Goal: Task Accomplishment & Management: Use online tool/utility

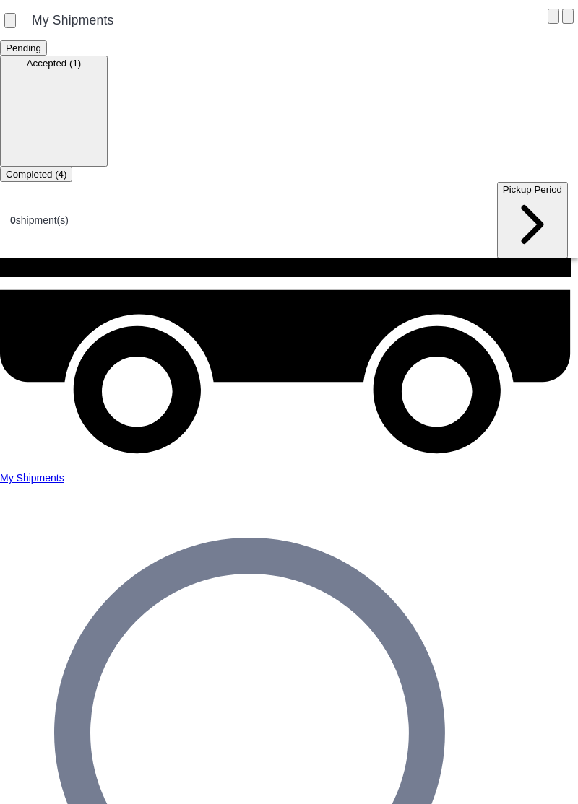
click at [108, 57] on ion-segment-button "Accepted (1)" at bounding box center [54, 63] width 108 height 12
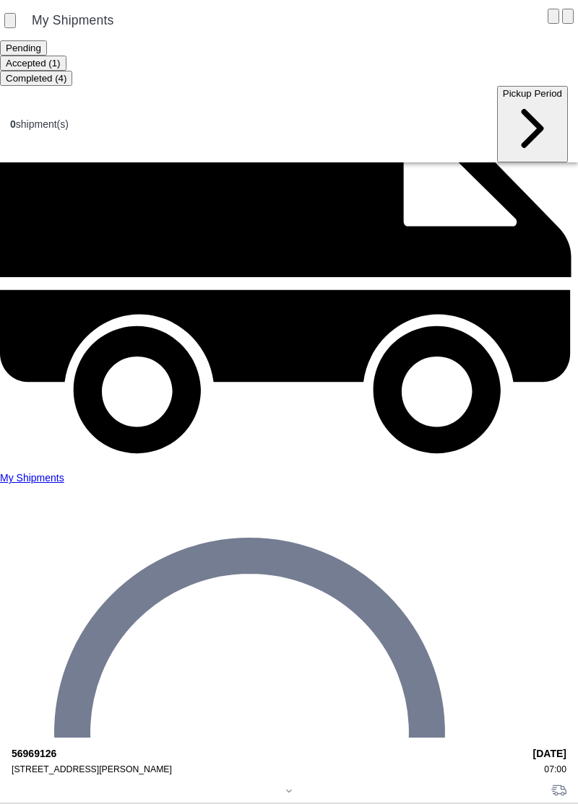
click at [51, 765] on div "[STREET_ADDRESS][PERSON_NAME]" at bounding box center [267, 770] width 511 height 10
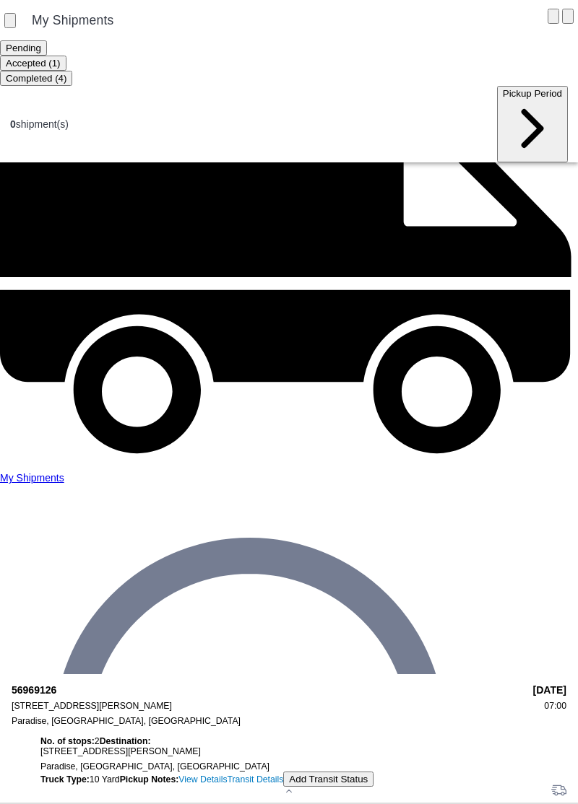
click at [283, 772] on button "Add Transit Status" at bounding box center [328, 779] width 90 height 15
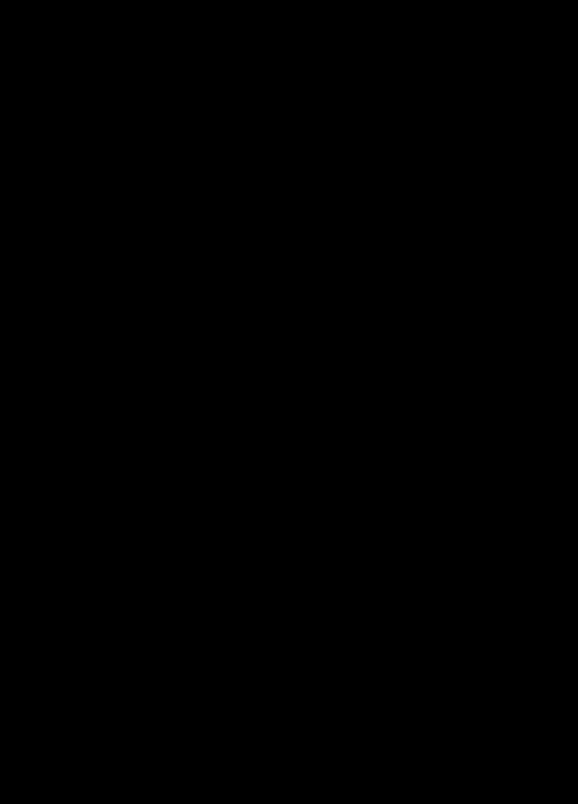
type input "07:00"
select select "ARVPULOC"
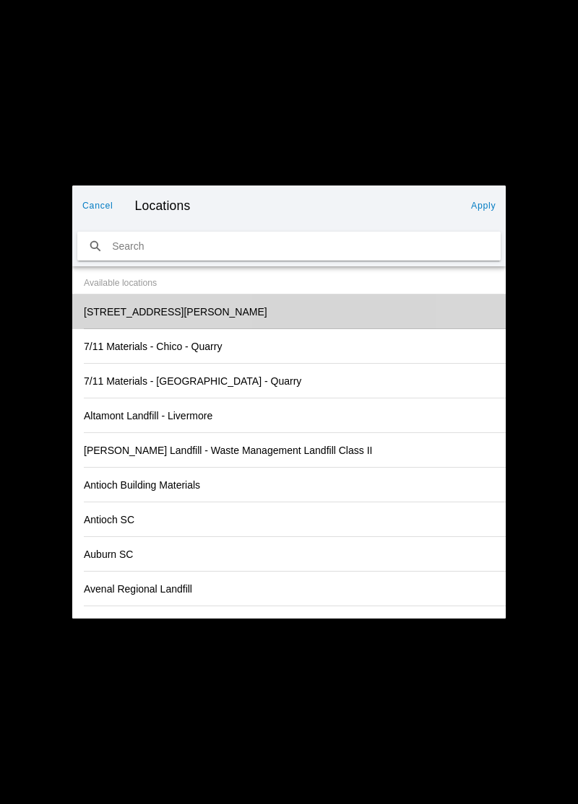
click at [0, 0] on slot "[STREET_ADDRESS][PERSON_NAME]" at bounding box center [0, 0] width 0 height 0
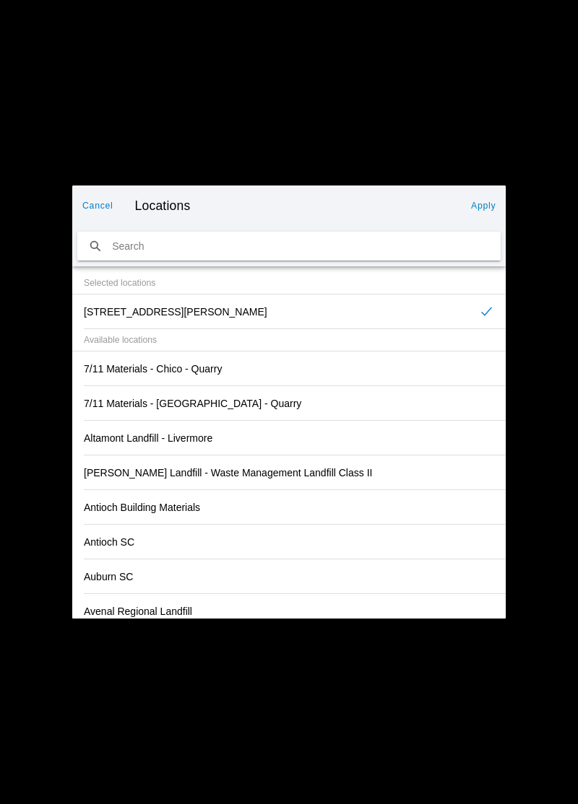
click at [495, 192] on div "Cancel Locations Apply" at bounding box center [288, 206] width 433 height 40
click at [498, 199] on button "Apply" at bounding box center [483, 205] width 36 height 23
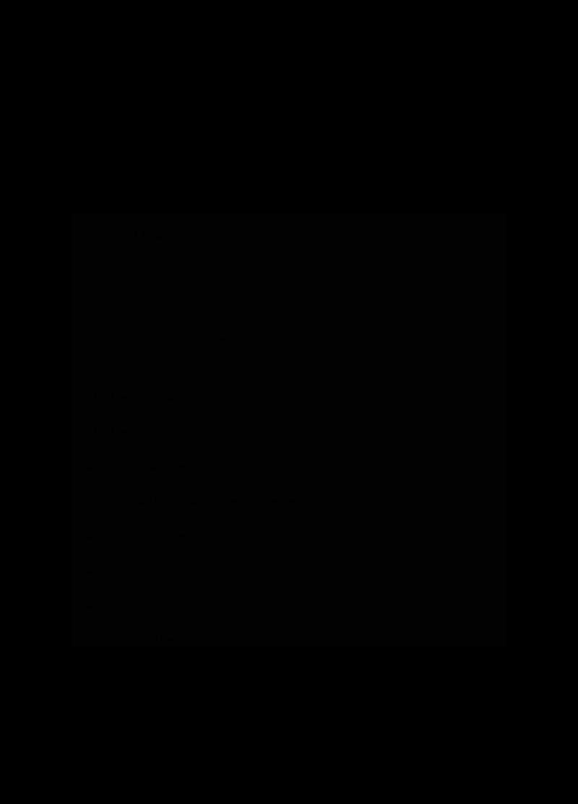
type input "Paradise"
